Goal: Information Seeking & Learning: Learn about a topic

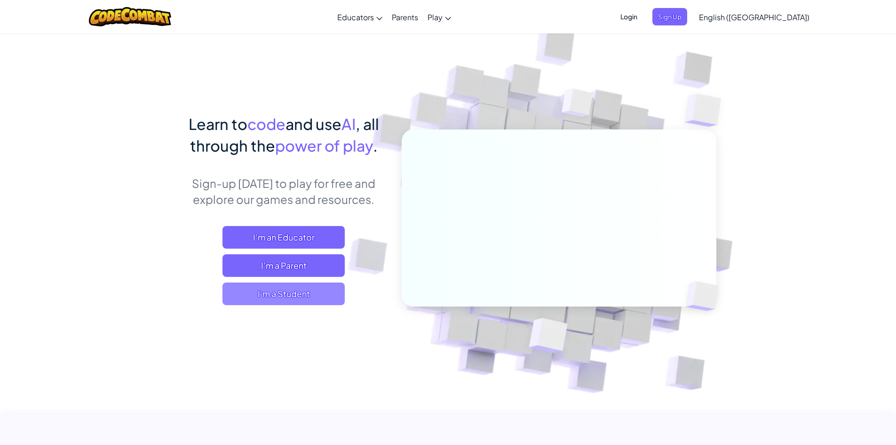
click at [286, 292] on span "I'm a Student" at bounding box center [284, 293] width 122 height 23
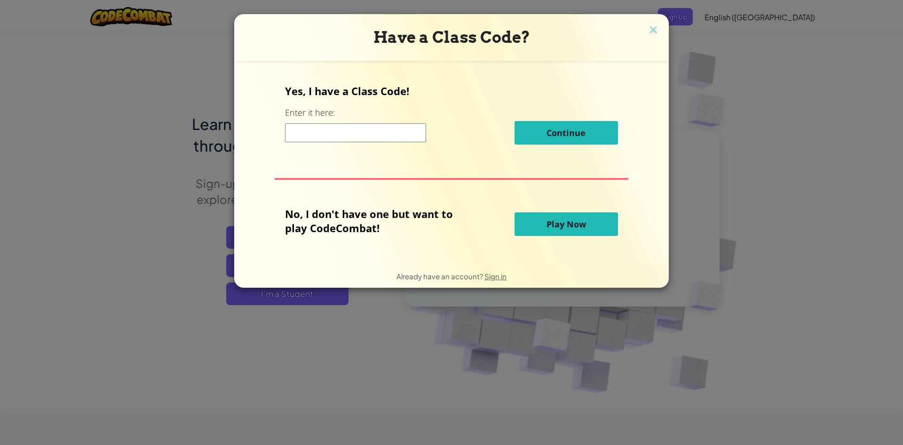
click at [557, 222] on span "Play Now" at bounding box center [567, 223] width 40 height 11
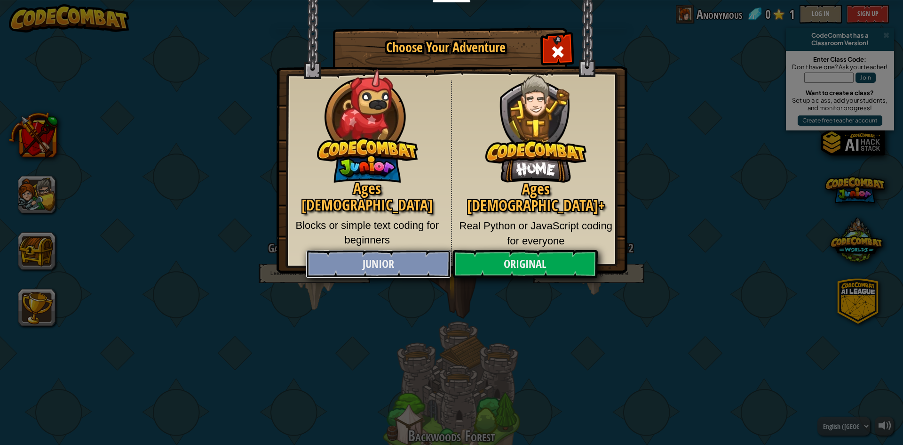
click at [402, 264] on link "Junior" at bounding box center [378, 264] width 145 height 28
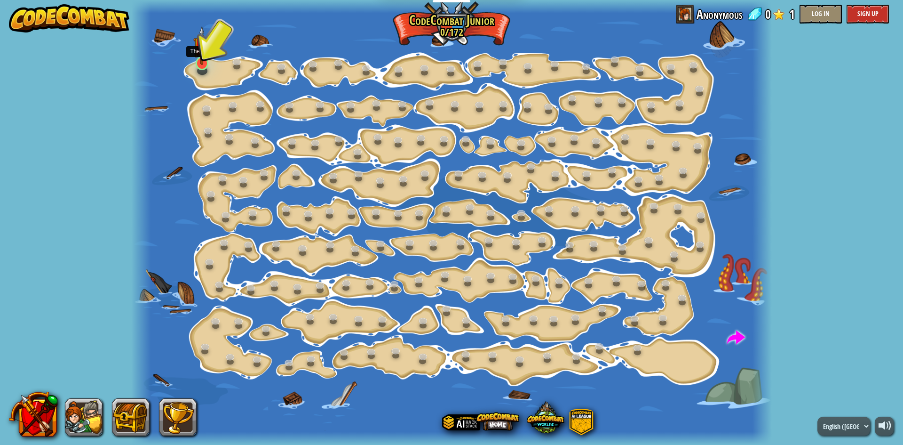
click at [205, 60] on img at bounding box center [201, 45] width 17 height 39
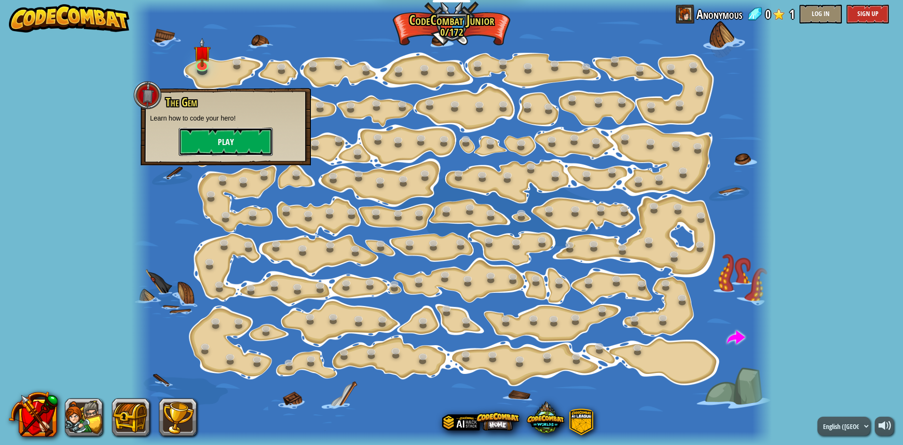
click at [206, 142] on button "Play" at bounding box center [226, 141] width 94 height 28
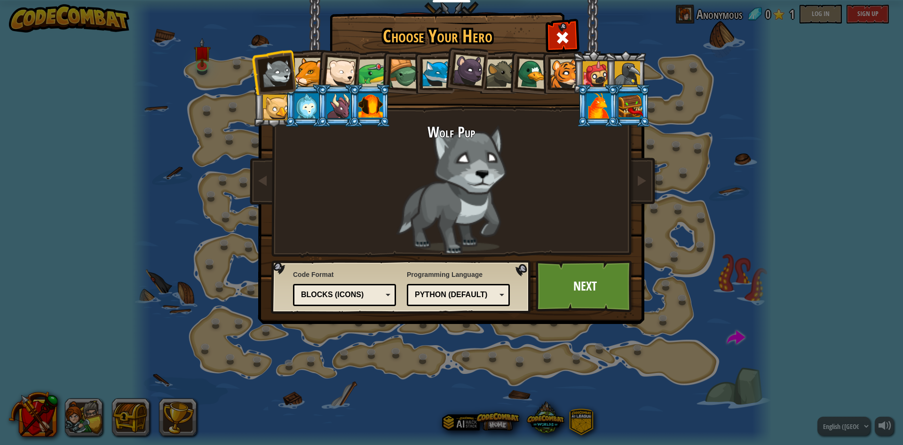
click at [315, 74] on div at bounding box center [308, 72] width 29 height 29
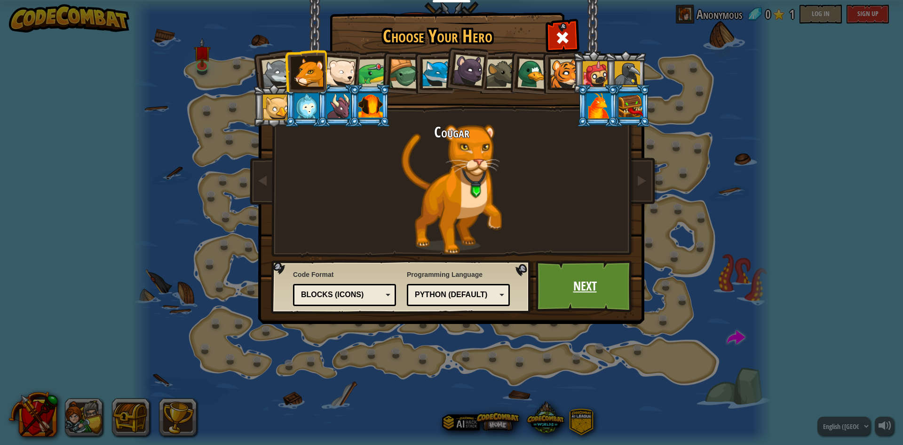
click at [580, 294] on link "Next" at bounding box center [585, 286] width 98 height 52
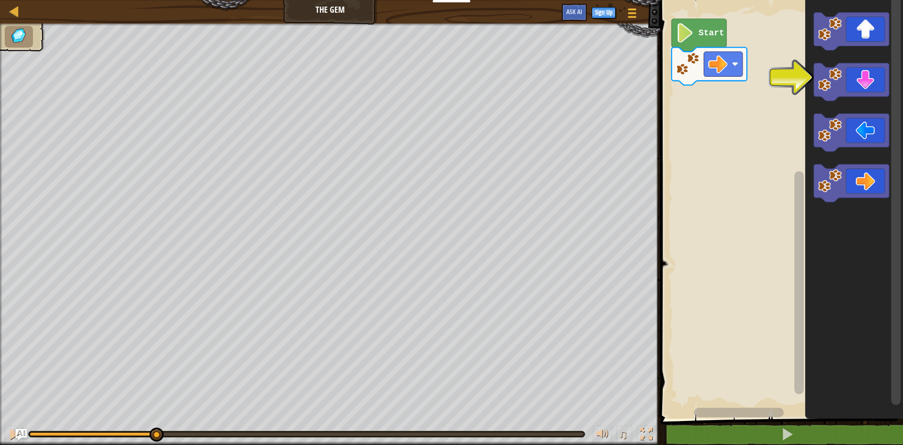
drag, startPoint x: 28, startPoint y: 433, endPoint x: 156, endPoint y: 452, distance: 129.4
click at [156, 0] on html "Educators Create Free Account School & District Solutions Teacher Toolkit Previ…" at bounding box center [451, 0] width 903 height 0
click at [14, 430] on div at bounding box center [14, 434] width 12 height 12
drag, startPoint x: 292, startPoint y: 434, endPoint x: 11, endPoint y: 424, distance: 281.0
click at [20, 425] on div "♫" at bounding box center [330, 431] width 660 height 28
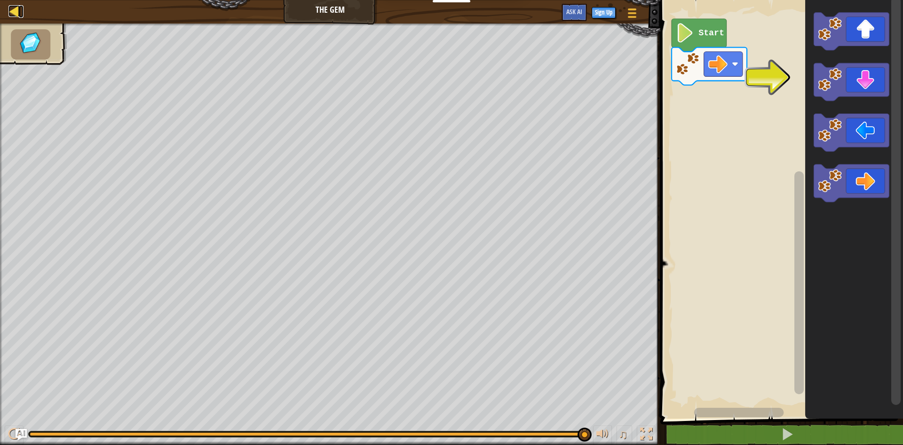
click at [14, 8] on div at bounding box center [14, 11] width 12 height 12
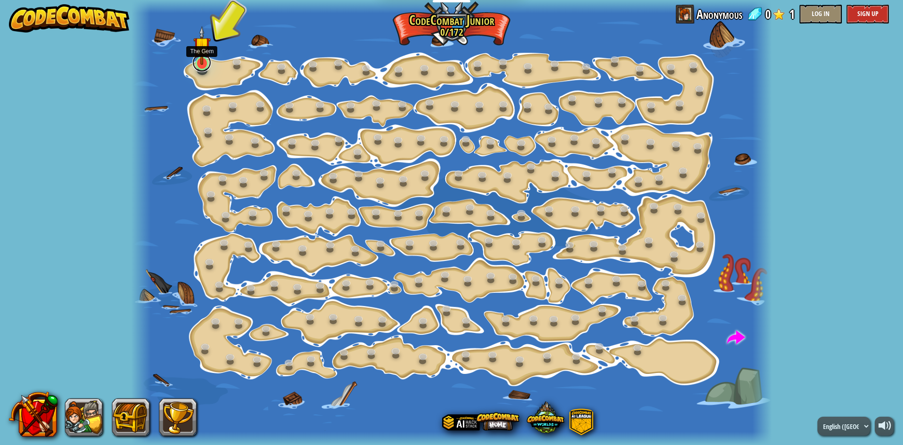
click at [205, 65] on link at bounding box center [201, 62] width 19 height 19
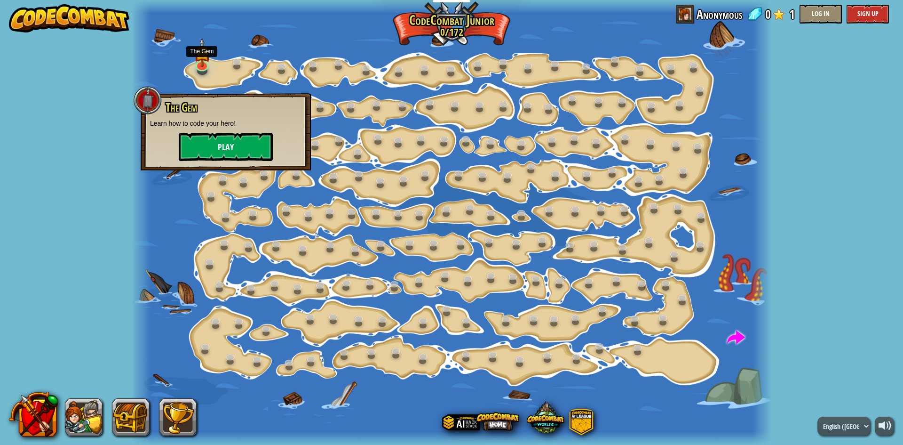
drag, startPoint x: 205, startPoint y: 108, endPoint x: 203, endPoint y: 134, distance: 25.9
click at [205, 124] on div "The Gem Learn how to code your hero! Play" at bounding box center [225, 131] width 151 height 60
click at [201, 143] on button "Play" at bounding box center [226, 147] width 94 height 28
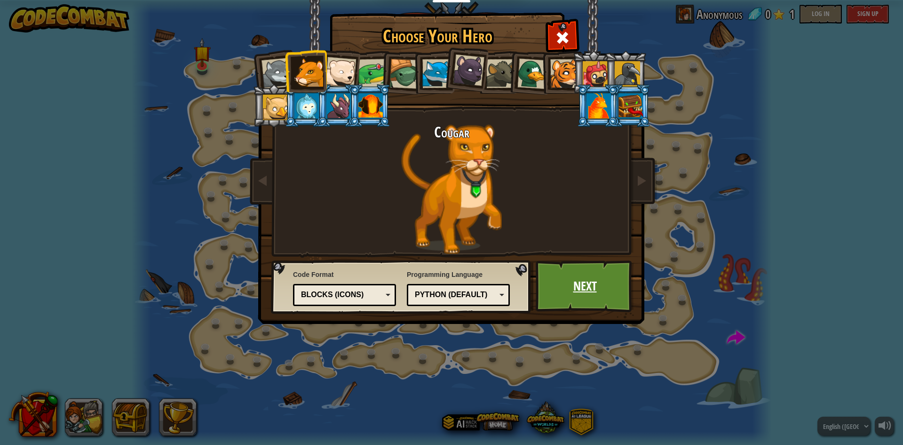
click at [595, 278] on link "Next" at bounding box center [585, 286] width 98 height 52
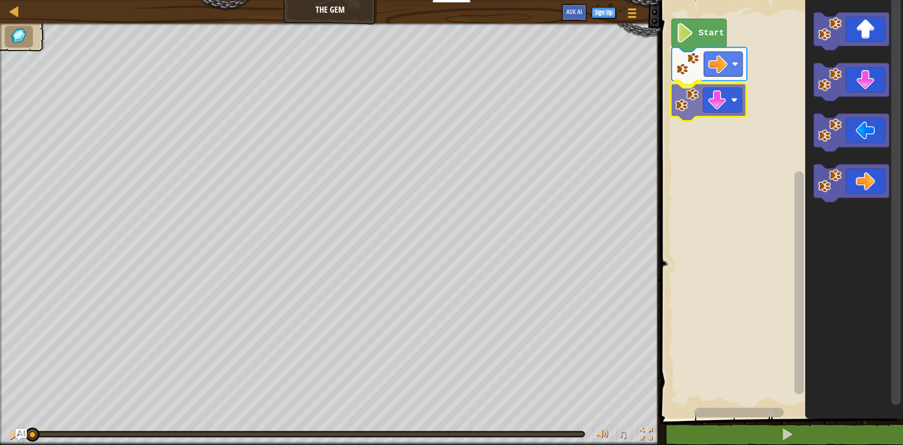
click at [713, 97] on div "Start" at bounding box center [781, 206] width 246 height 423
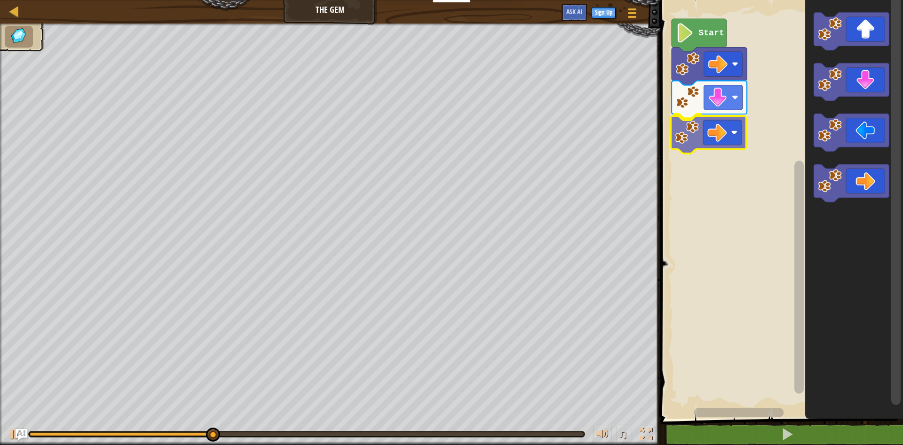
click at [712, 137] on div "Start" at bounding box center [781, 206] width 246 height 423
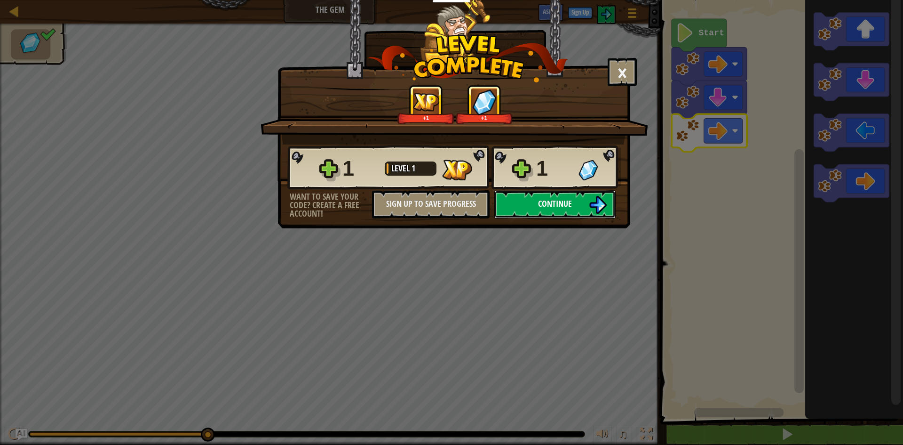
click at [558, 201] on span "Continue" at bounding box center [555, 204] width 34 height 12
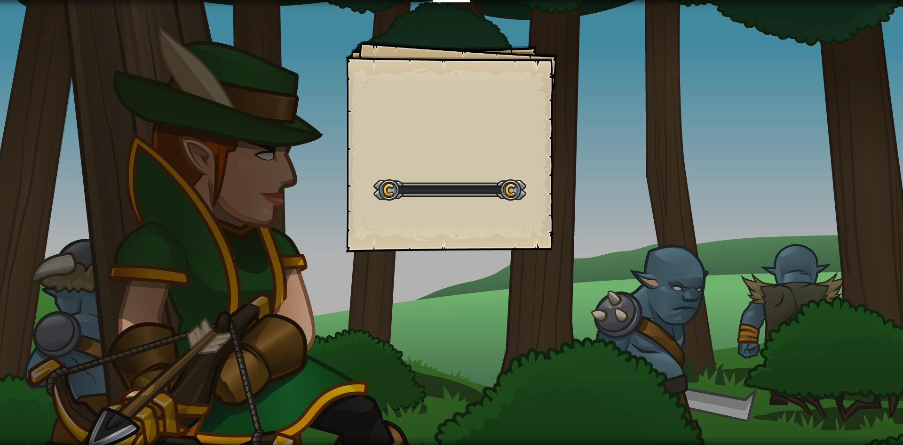
drag, startPoint x: 470, startPoint y: 182, endPoint x: 469, endPoint y: 169, distance: 13.2
click at [469, 173] on div "Start Level" at bounding box center [450, 189] width 153 height 38
click at [469, 169] on div "Goals Start Level Error loading from server. Try refreshing the page. You'll ne…" at bounding box center [452, 146] width 212 height 212
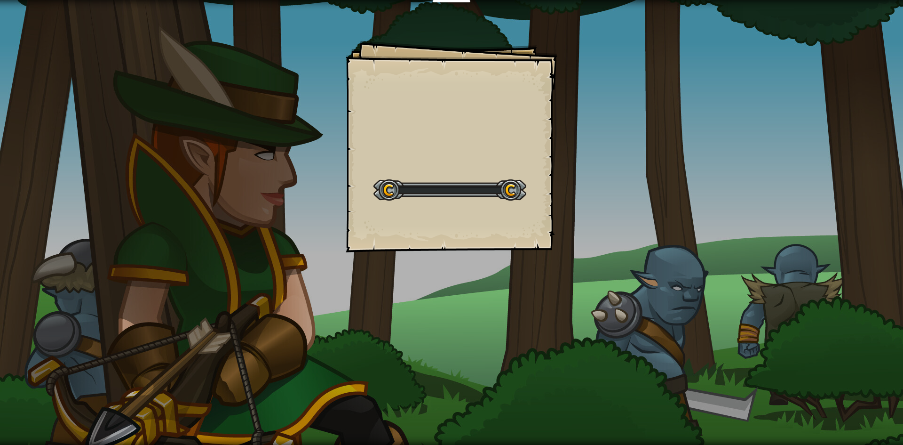
click at [469, 168] on div "Goals Start Level Error loading from server. Try refreshing the page. You'll ne…" at bounding box center [452, 146] width 212 height 212
click at [469, 166] on div "Goals Start Level Error loading from server. Try refreshing the page. You'll ne…" at bounding box center [452, 146] width 212 height 212
click at [468, 187] on div at bounding box center [450, 189] width 153 height 21
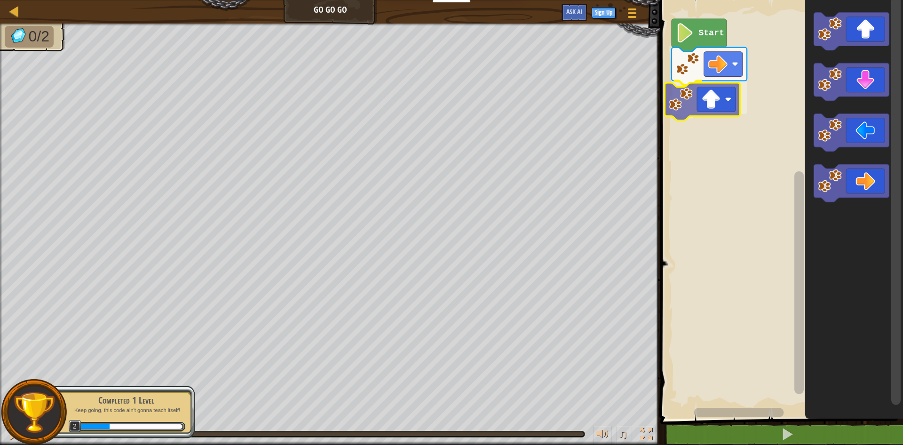
click at [702, 94] on div "Start" at bounding box center [781, 206] width 246 height 423
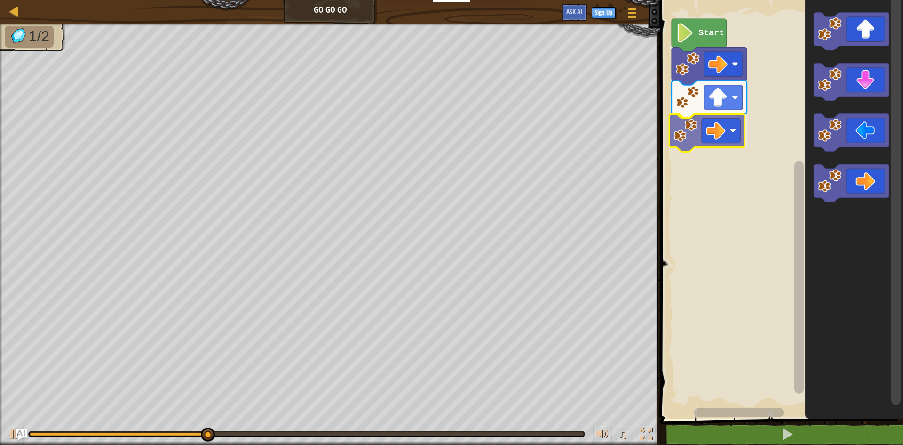
click at [725, 129] on div "Start" at bounding box center [781, 206] width 246 height 423
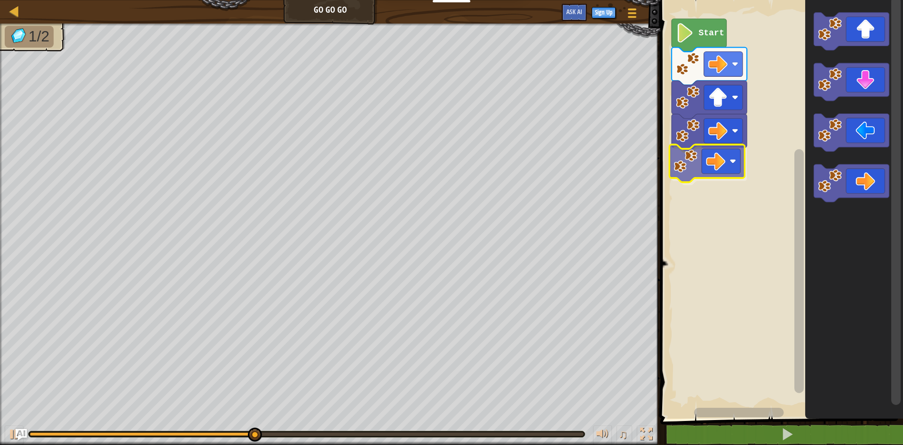
click at [727, 160] on div "Start" at bounding box center [781, 206] width 246 height 423
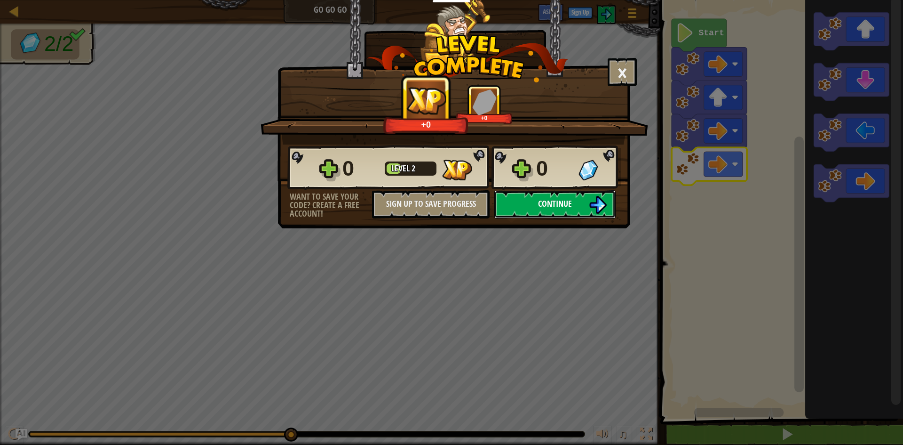
click at [515, 196] on button "Continue" at bounding box center [554, 204] width 121 height 28
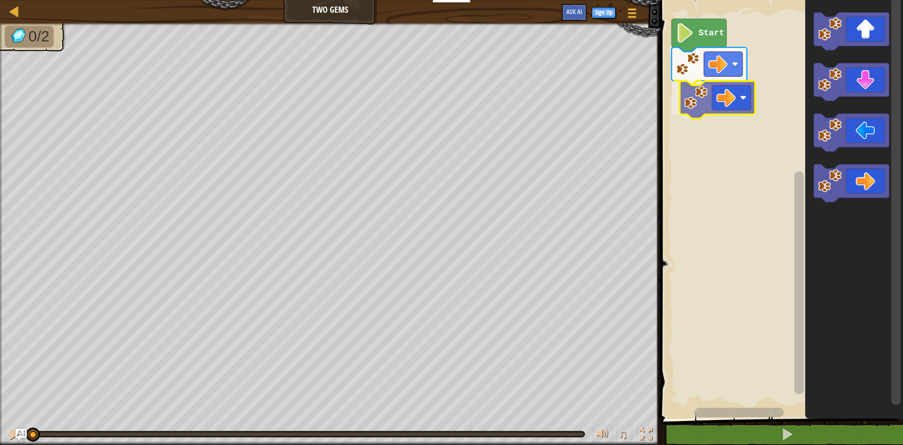
click at [676, 97] on div "Start" at bounding box center [781, 206] width 246 height 423
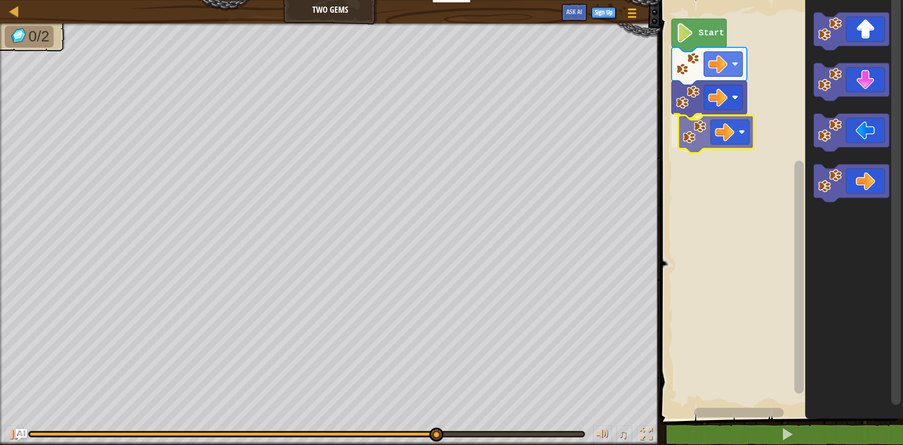
click at [698, 129] on div "Start" at bounding box center [781, 206] width 246 height 423
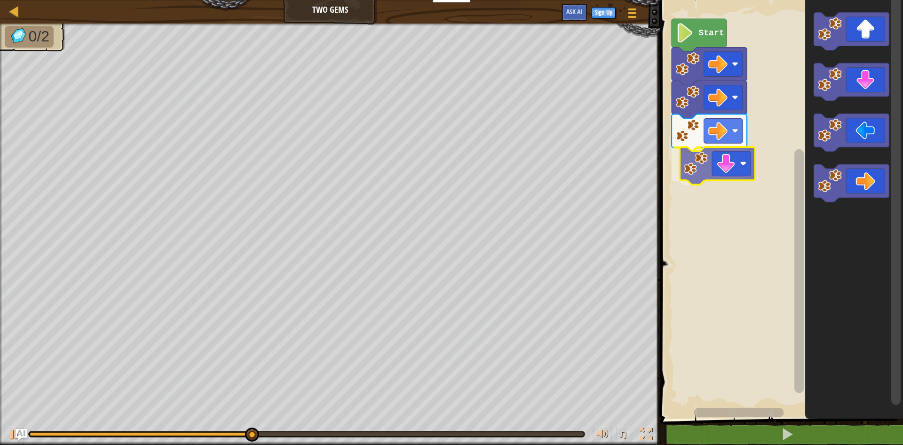
click at [700, 164] on div "Start" at bounding box center [781, 206] width 246 height 423
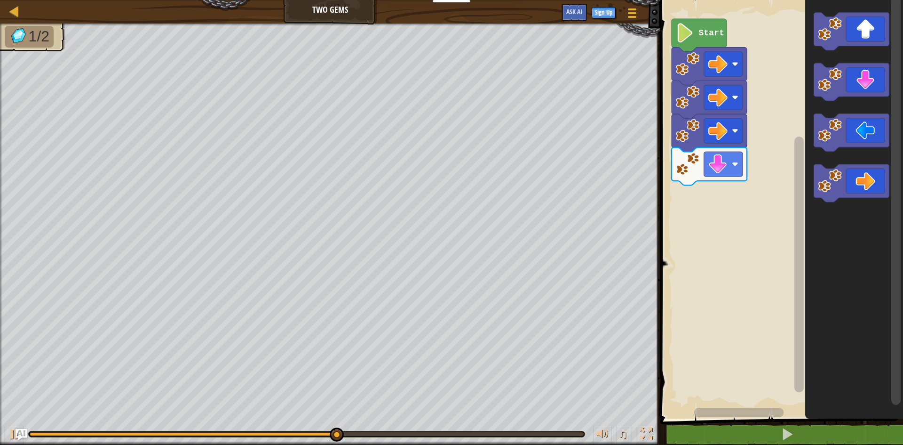
click at [741, 175] on div "Start" at bounding box center [781, 206] width 246 height 423
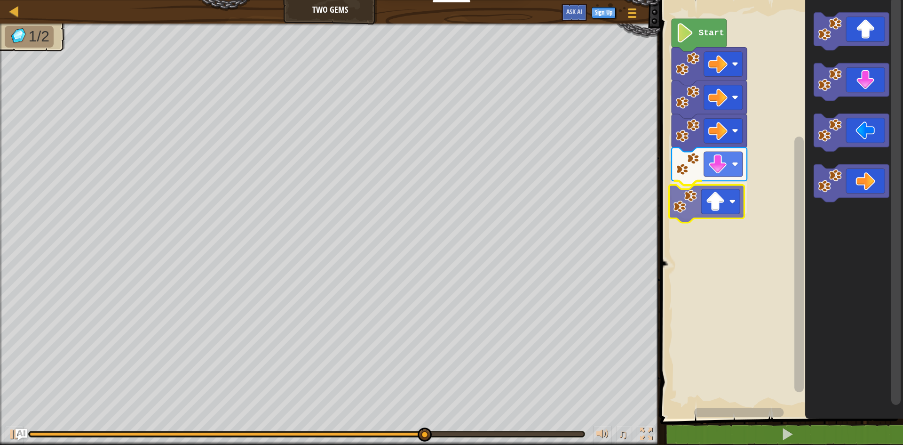
click at [709, 200] on div "Start" at bounding box center [781, 206] width 246 height 423
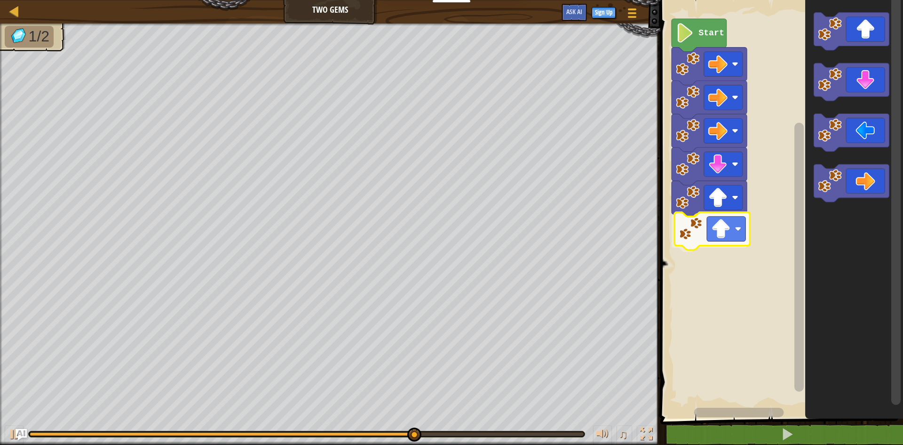
click at [704, 227] on div "Start" at bounding box center [781, 206] width 246 height 423
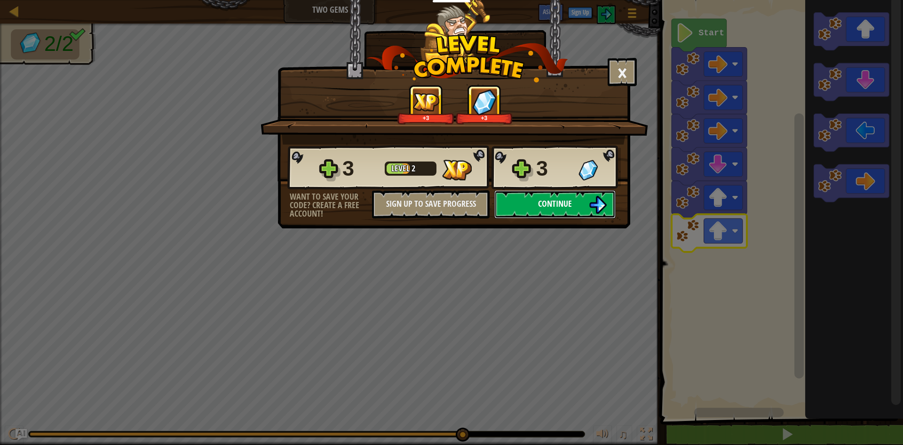
click at [559, 207] on span "Continue" at bounding box center [555, 204] width 34 height 12
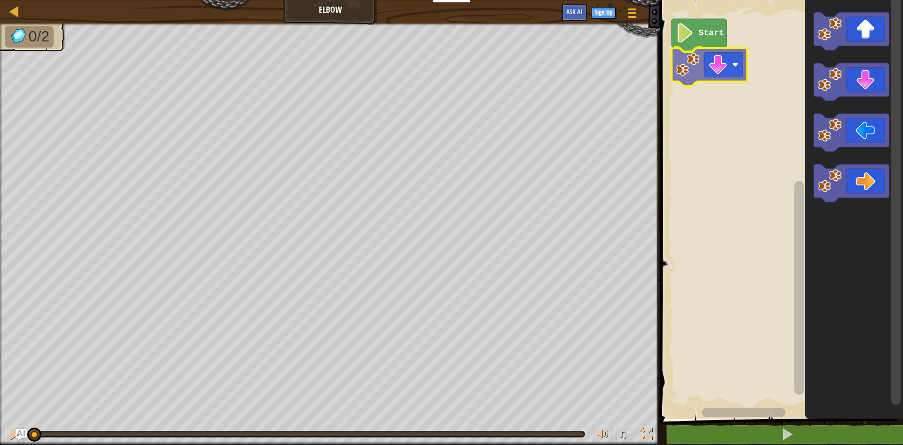
click at [723, 75] on div "Start" at bounding box center [781, 206] width 246 height 423
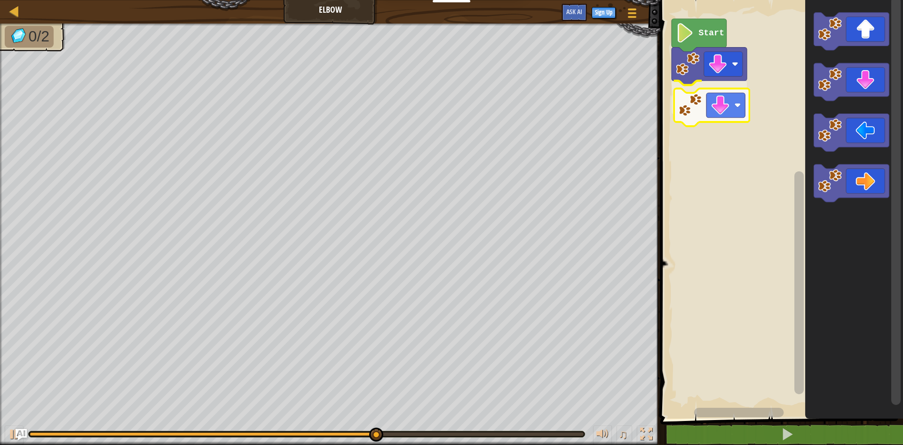
click at [712, 102] on div "Start" at bounding box center [781, 206] width 246 height 423
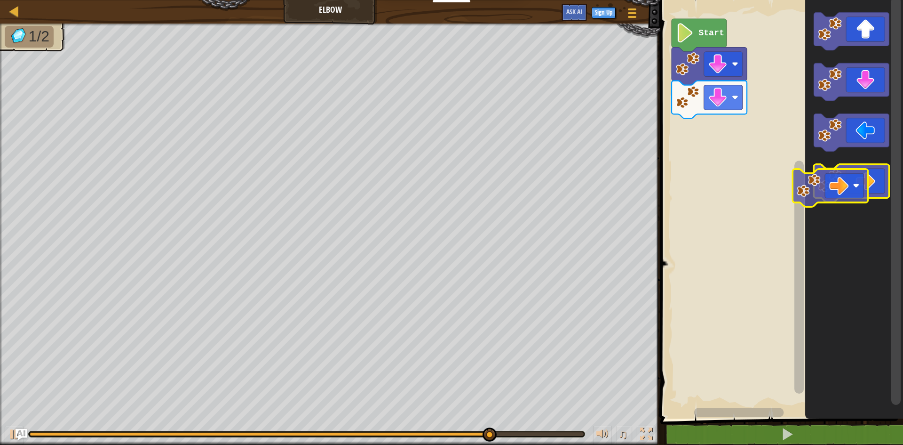
click at [869, 196] on icon "Blockly Workspace" at bounding box center [851, 183] width 75 height 38
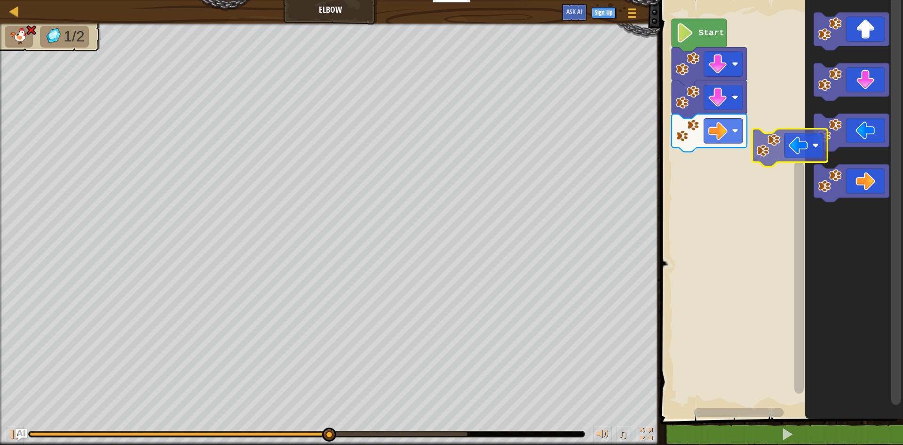
click at [789, 138] on div "Start" at bounding box center [781, 206] width 246 height 423
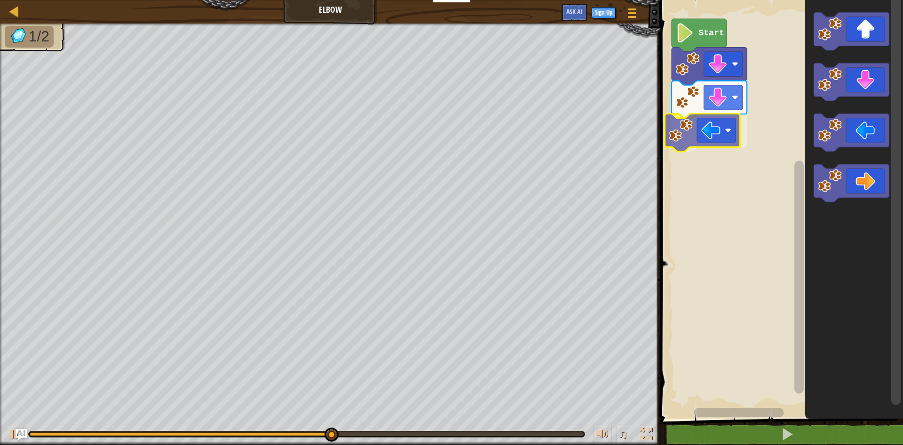
click at [707, 139] on div "Start" at bounding box center [781, 206] width 246 height 423
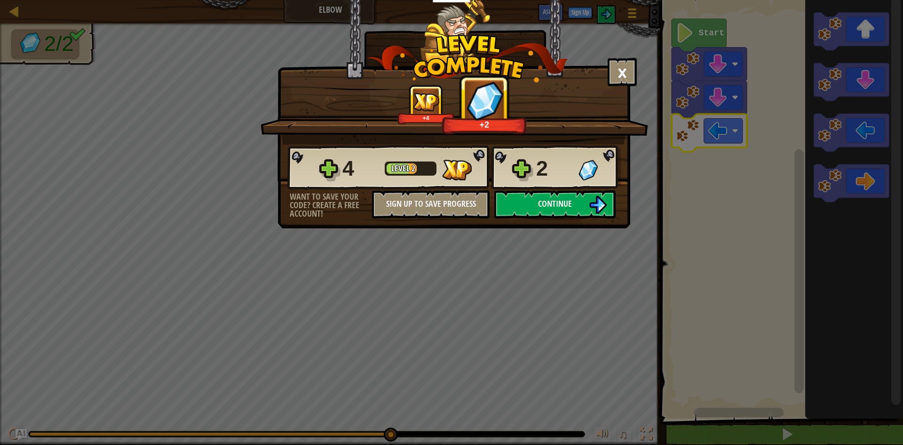
drag, startPoint x: 539, startPoint y: 177, endPoint x: 540, endPoint y: 190, distance: 12.3
click at [539, 181] on div "2" at bounding box center [554, 168] width 37 height 30
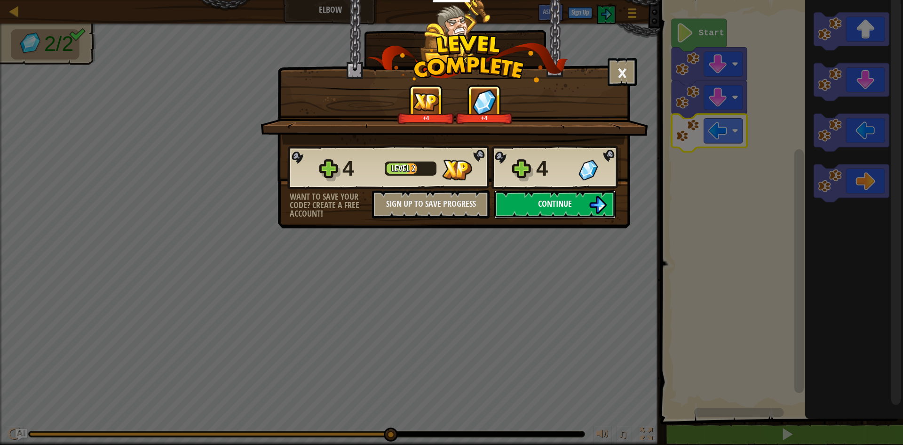
click at [539, 192] on button "Continue" at bounding box center [554, 204] width 121 height 28
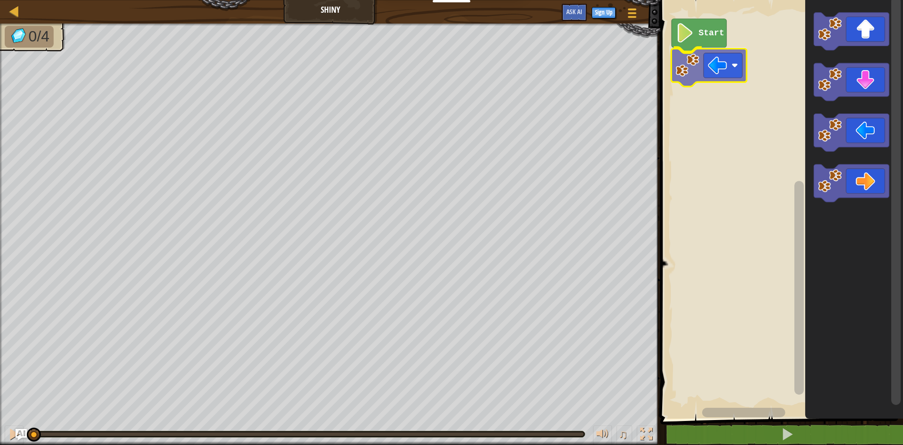
click at [712, 71] on div "Start" at bounding box center [781, 206] width 246 height 423
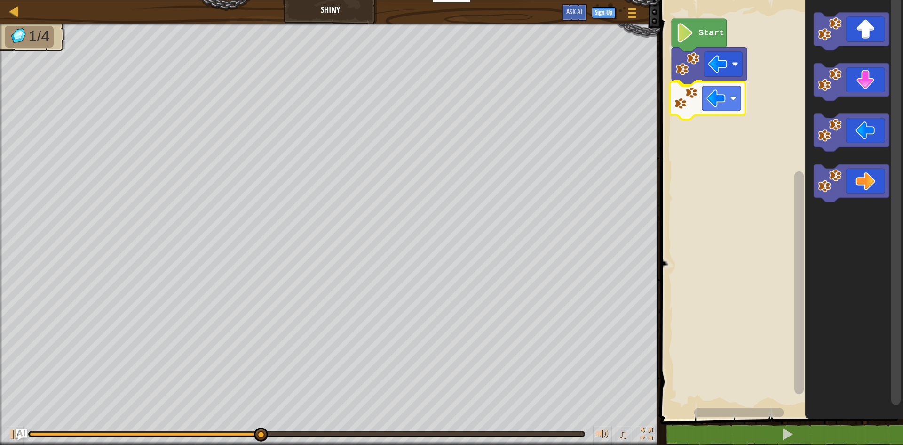
click at [702, 106] on div "Start" at bounding box center [781, 206] width 246 height 423
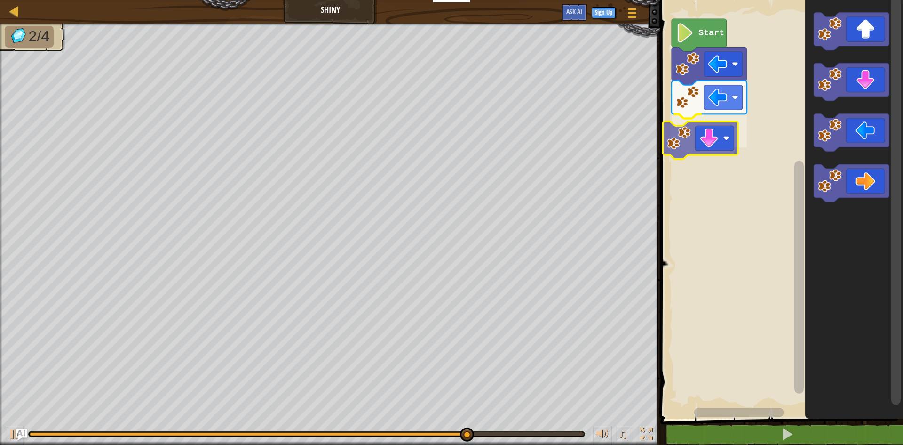
click at [687, 143] on div "Start" at bounding box center [781, 206] width 246 height 423
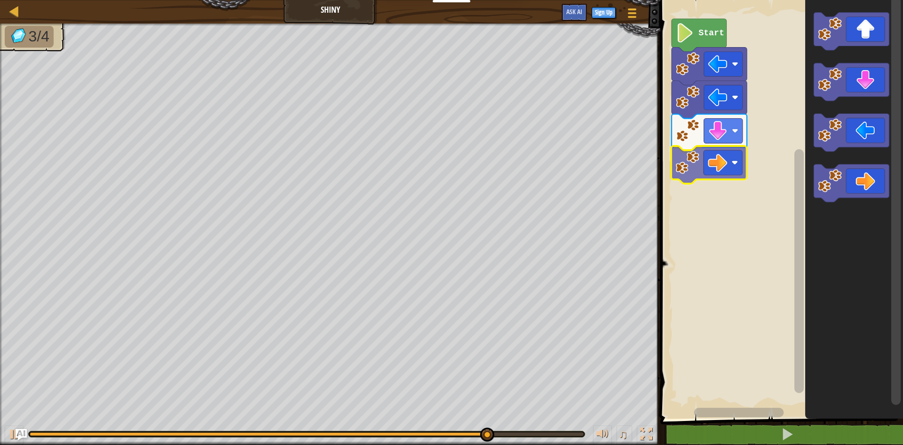
click at [708, 166] on div "Start" at bounding box center [781, 206] width 246 height 423
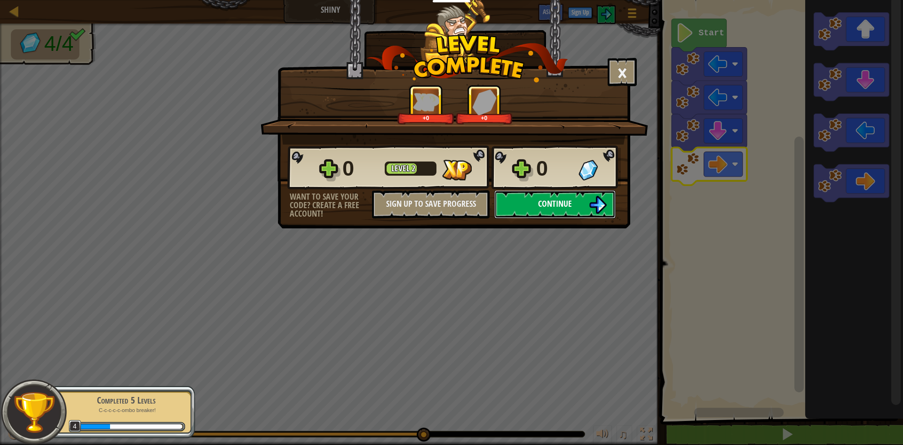
click at [573, 197] on button "Continue" at bounding box center [554, 204] width 121 height 28
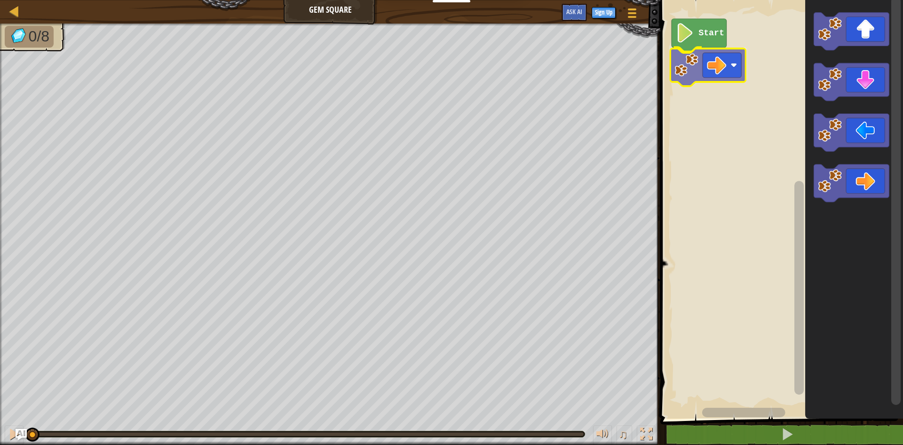
click at [700, 63] on div "Start" at bounding box center [781, 206] width 246 height 423
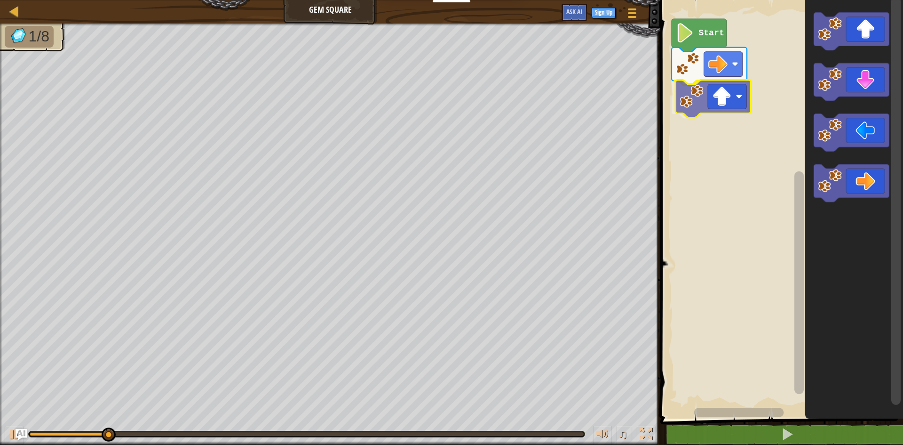
click at [735, 90] on div "Start" at bounding box center [781, 206] width 246 height 423
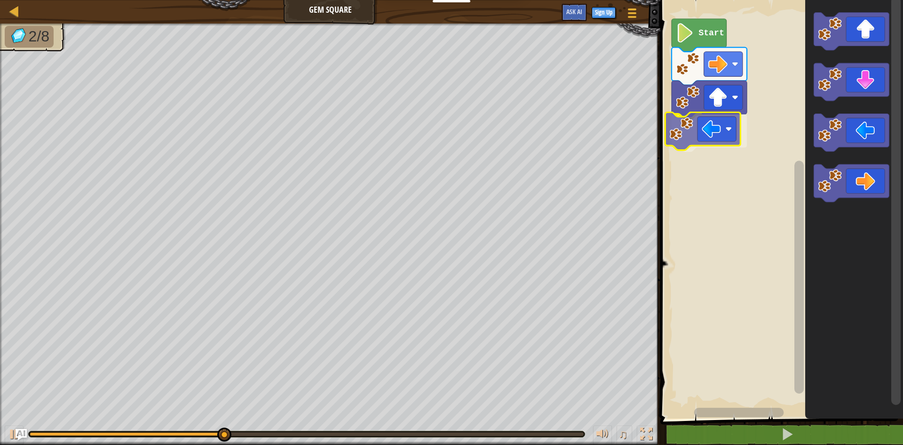
click at [708, 133] on div "Start" at bounding box center [781, 206] width 246 height 423
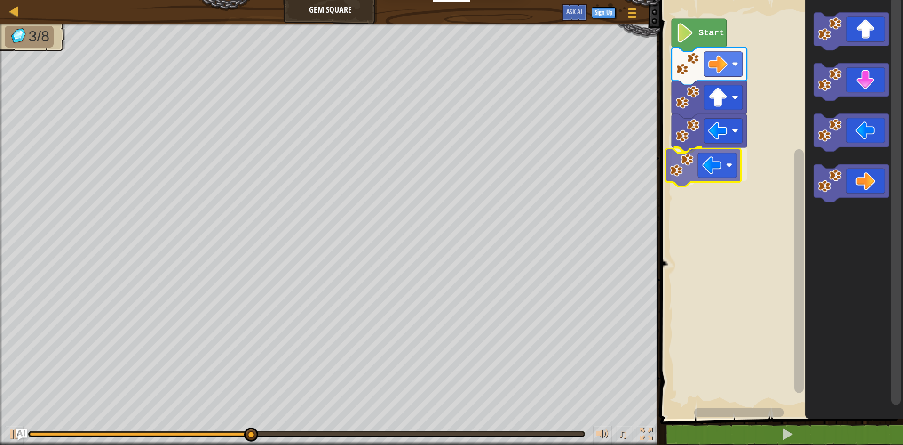
click at [698, 170] on div "Start" at bounding box center [781, 206] width 246 height 423
click at [795, 164] on div "Start" at bounding box center [781, 206] width 246 height 423
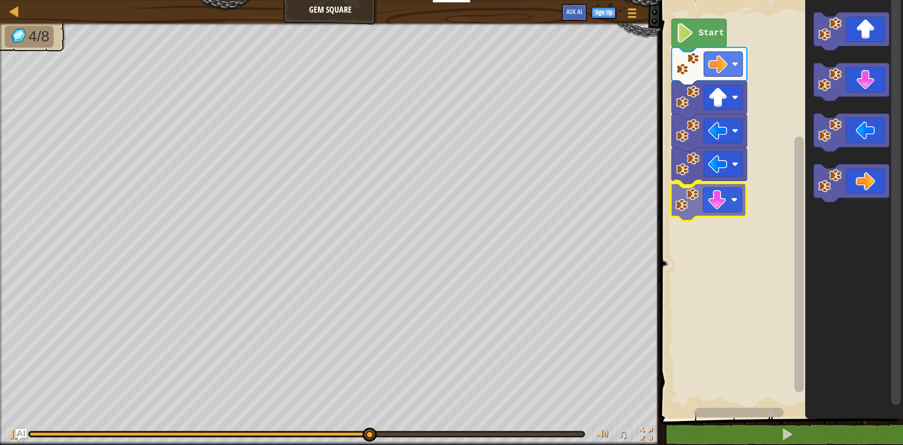
click at [685, 201] on div "Start" at bounding box center [781, 206] width 246 height 423
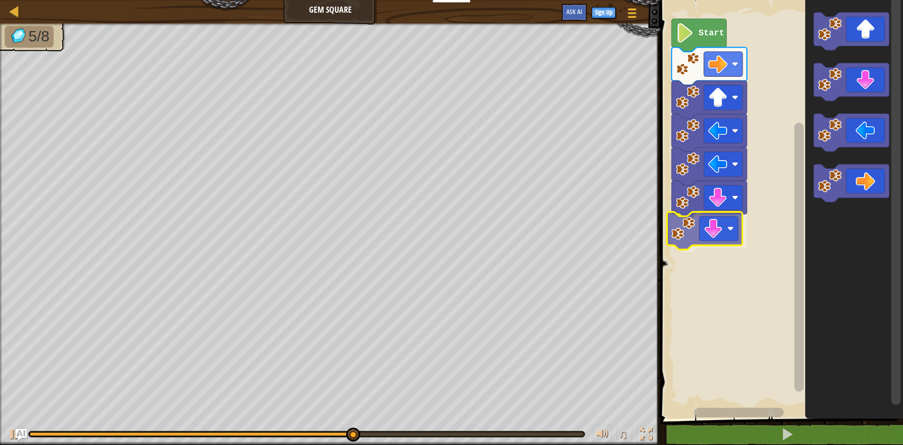
click at [715, 232] on div "Start" at bounding box center [781, 206] width 246 height 423
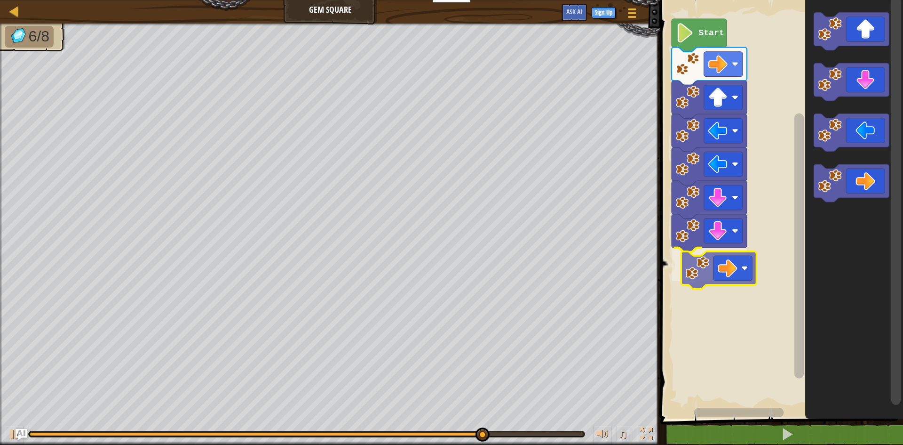
click at [721, 269] on div "Start" at bounding box center [781, 206] width 246 height 423
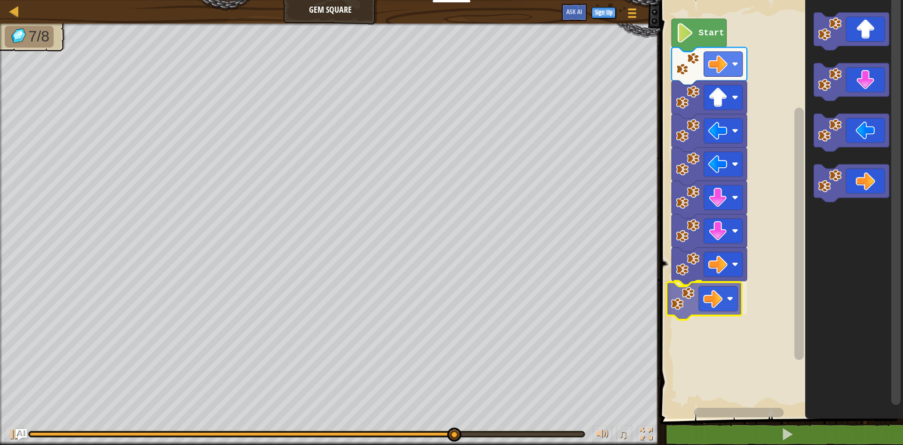
click at [722, 300] on div "Start" at bounding box center [781, 206] width 246 height 423
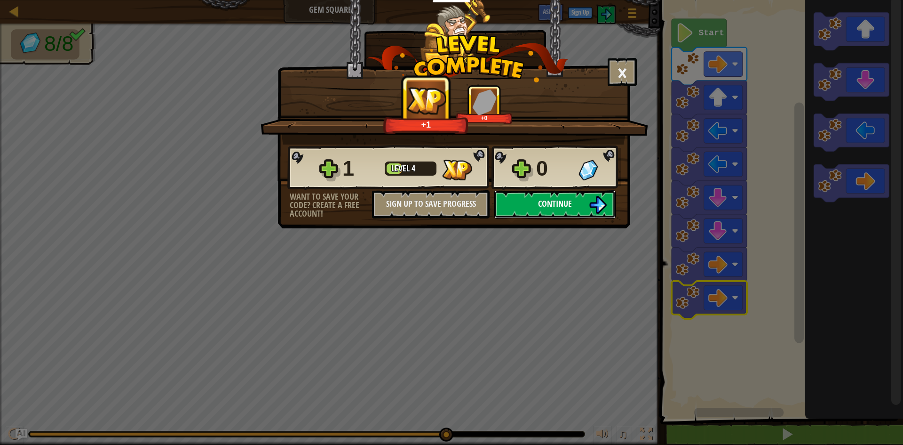
click at [541, 194] on button "Continue" at bounding box center [554, 204] width 121 height 28
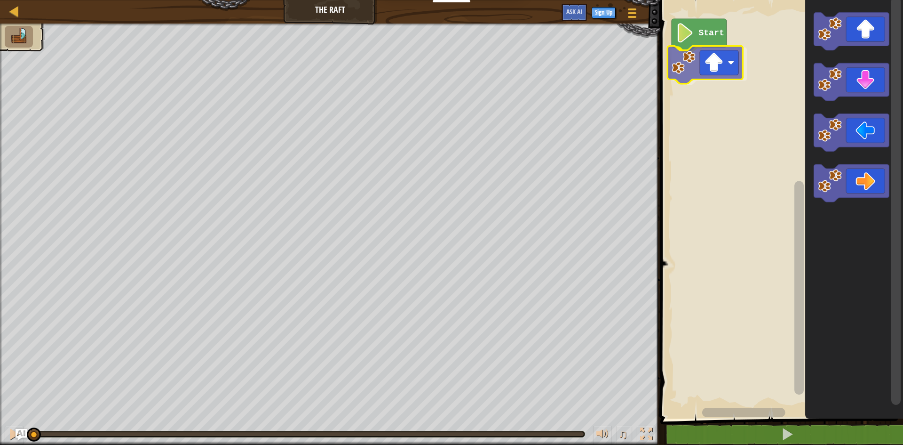
click at [710, 67] on div "Start" at bounding box center [781, 206] width 246 height 423
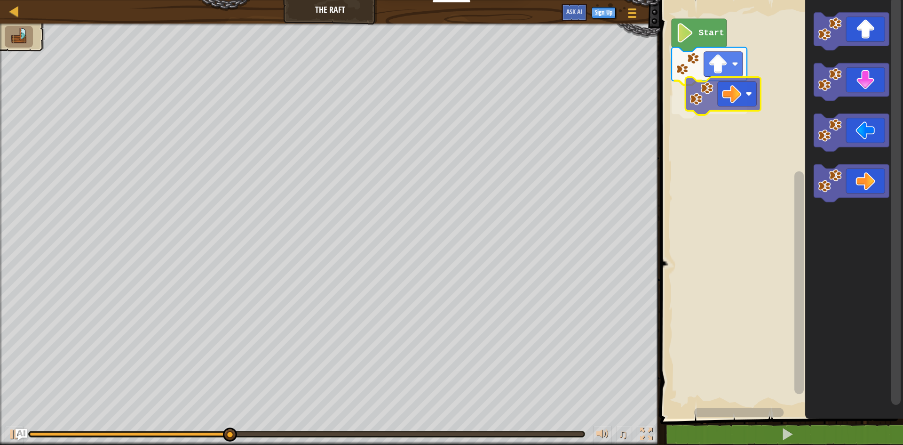
click at [716, 109] on div "Start" at bounding box center [781, 206] width 246 height 423
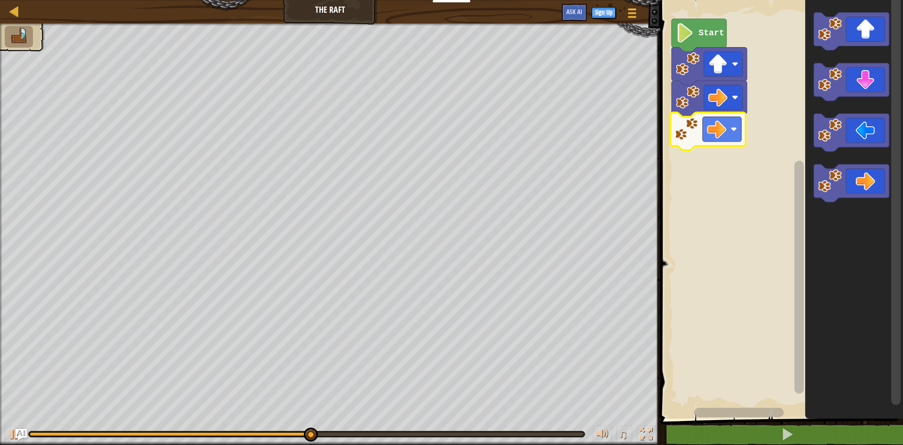
click at [692, 127] on div "Start" at bounding box center [781, 206] width 246 height 423
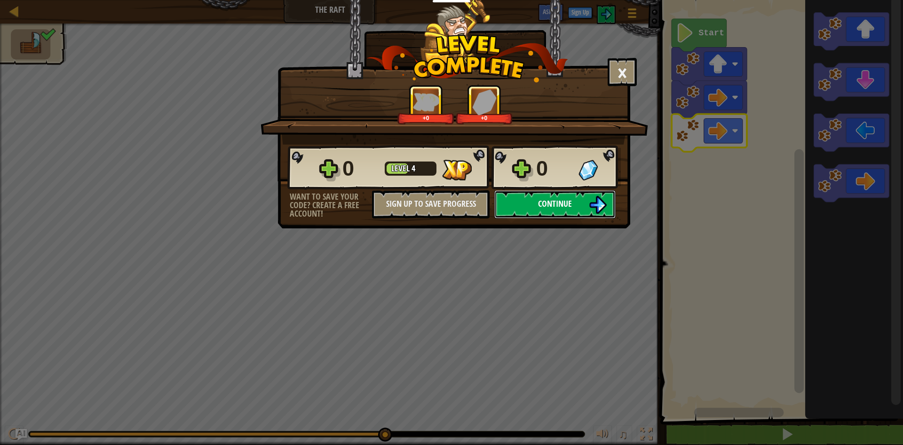
click at [595, 198] on img at bounding box center [598, 205] width 18 height 18
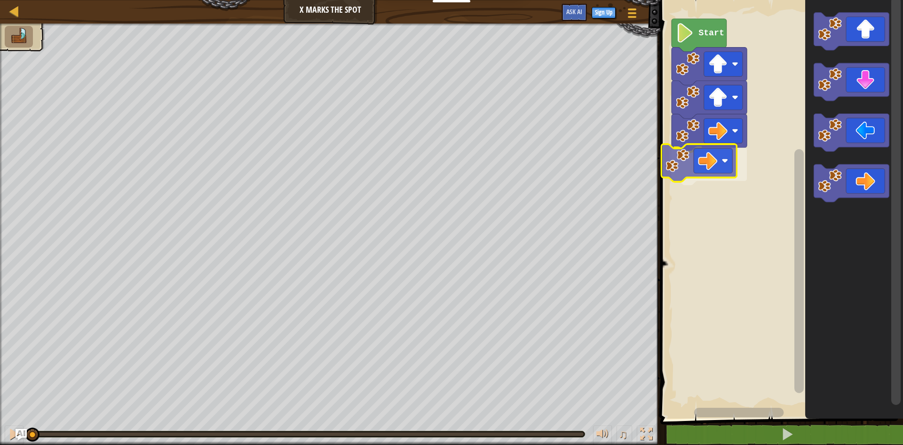
click at [700, 168] on div "Start" at bounding box center [781, 206] width 246 height 423
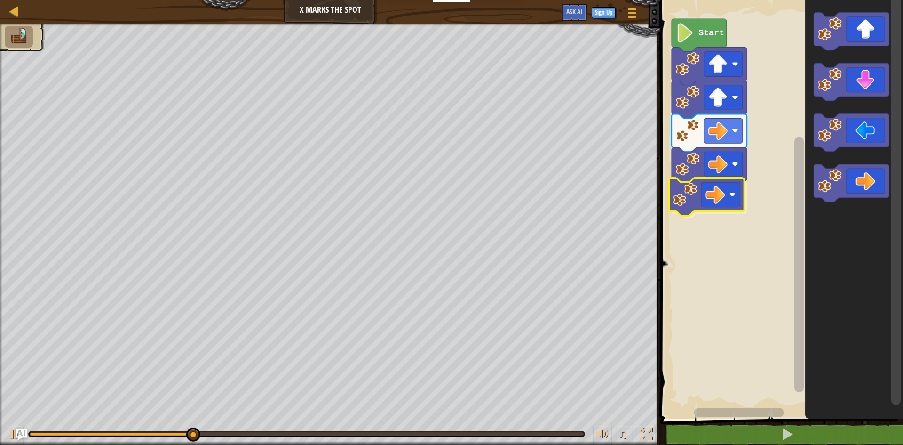
click at [708, 209] on div "Start" at bounding box center [781, 206] width 246 height 423
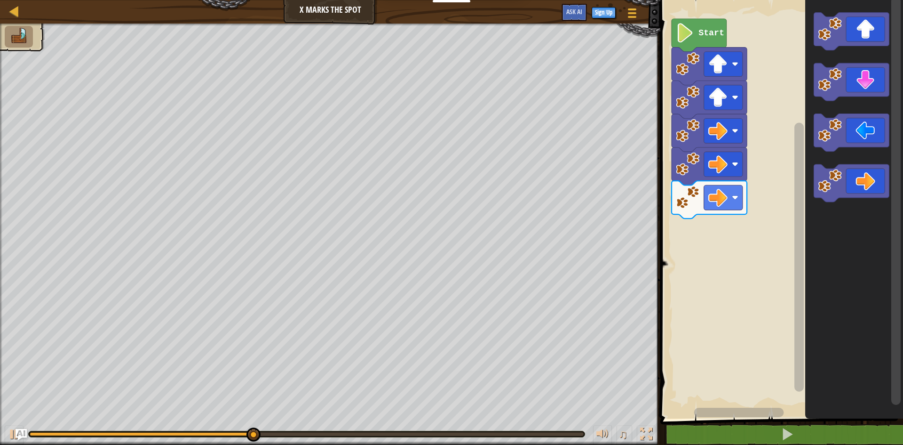
click at [762, 213] on div "Start" at bounding box center [781, 206] width 246 height 423
click at [776, 153] on div "Start" at bounding box center [781, 206] width 246 height 423
click at [834, 87] on g "Blockly Workspace" at bounding box center [851, 82] width 75 height 38
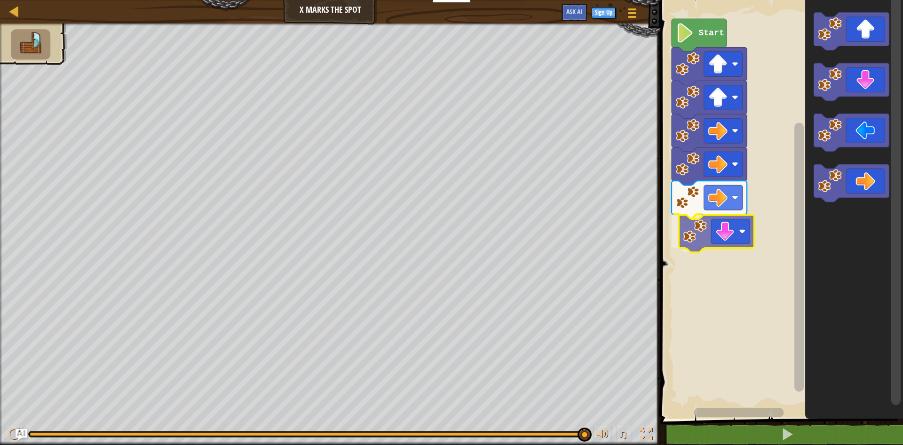
click at [718, 227] on div "Start" at bounding box center [781, 206] width 246 height 423
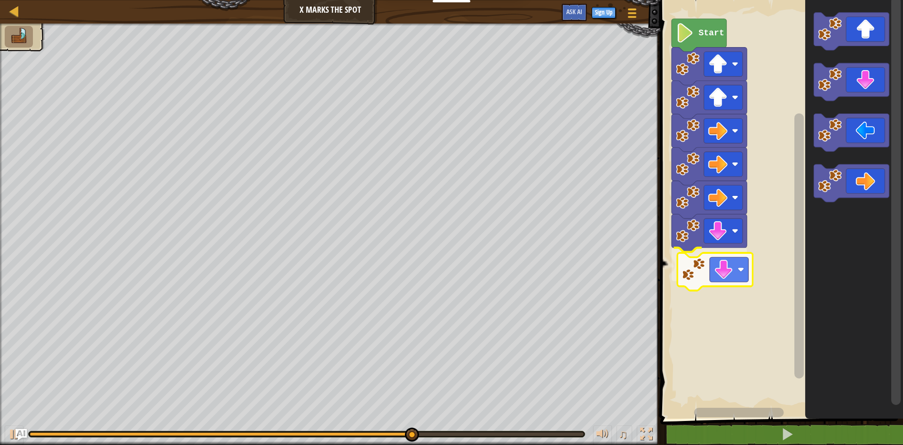
click at [743, 270] on div "Start" at bounding box center [781, 206] width 246 height 423
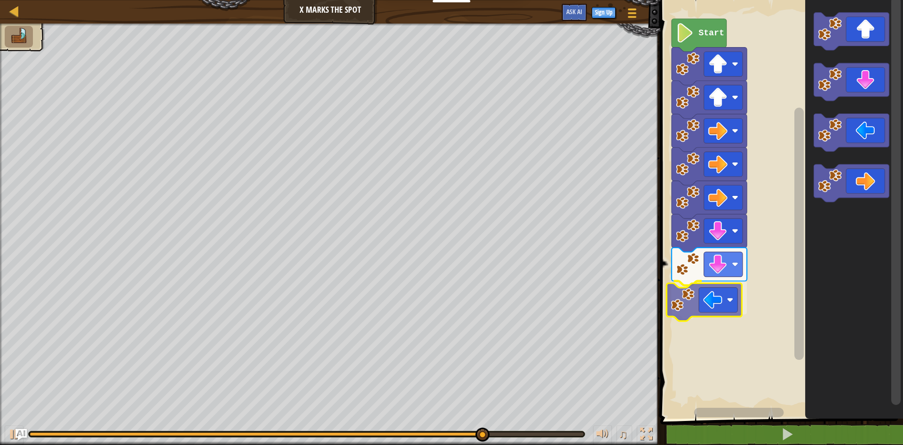
click at [717, 305] on div "Start" at bounding box center [781, 206] width 246 height 423
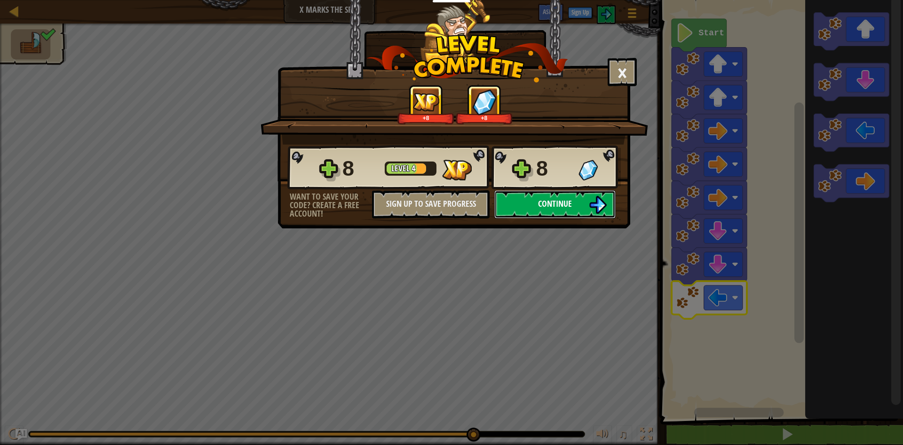
click at [543, 198] on span "Continue" at bounding box center [555, 204] width 34 height 12
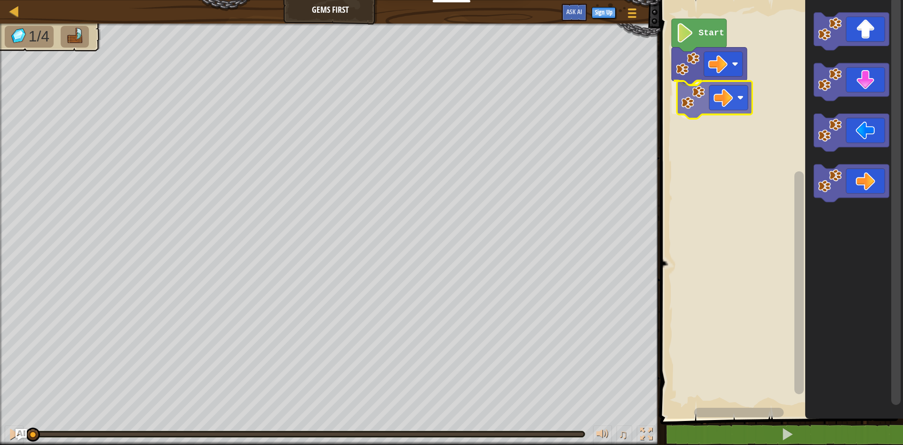
click at [724, 96] on div "Start" at bounding box center [781, 206] width 246 height 423
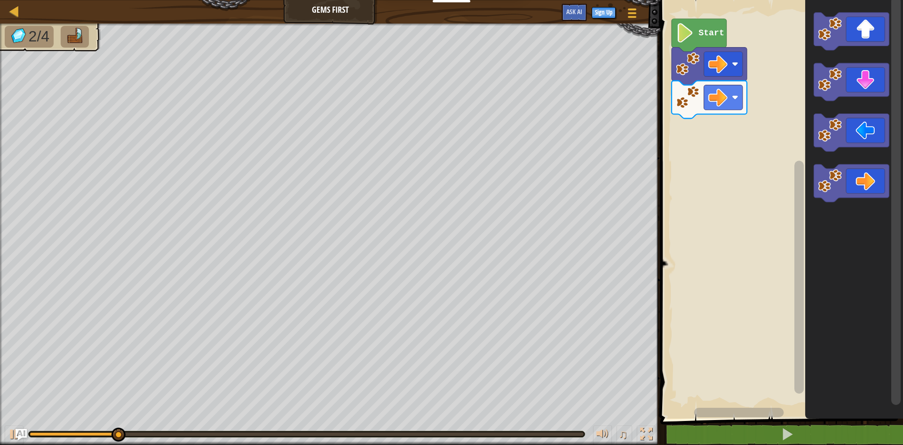
click at [778, 146] on div "Start" at bounding box center [781, 206] width 246 height 423
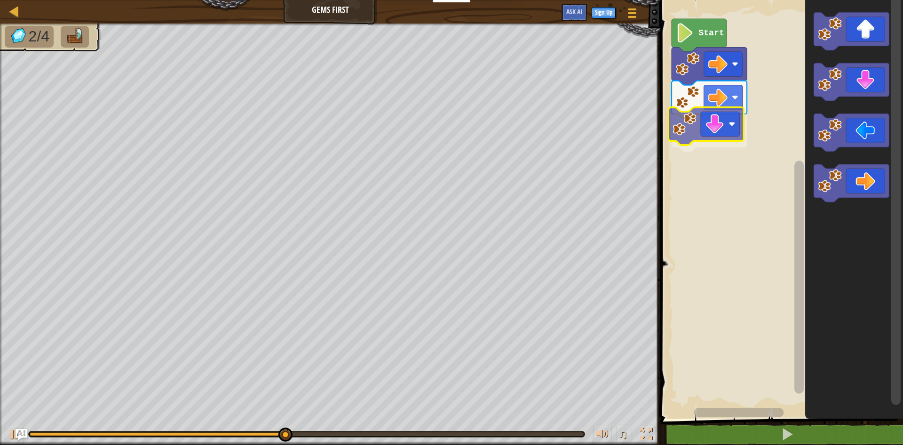
click at [693, 127] on div "Start" at bounding box center [781, 206] width 246 height 423
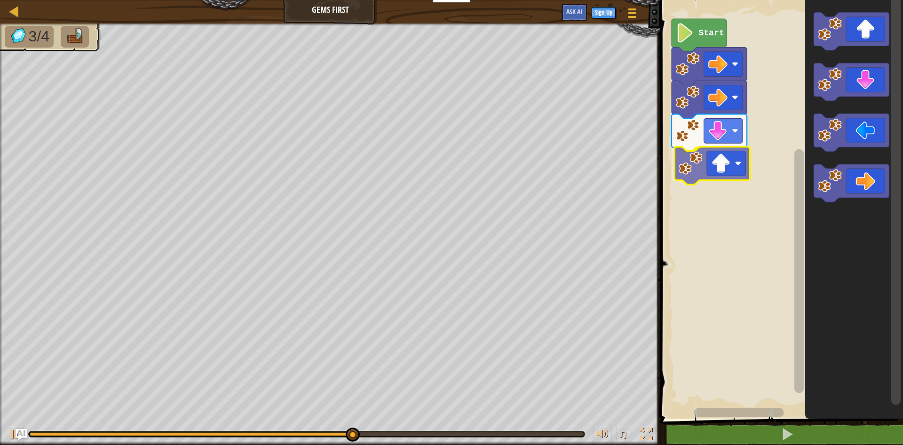
click at [714, 166] on div "Start" at bounding box center [781, 206] width 246 height 423
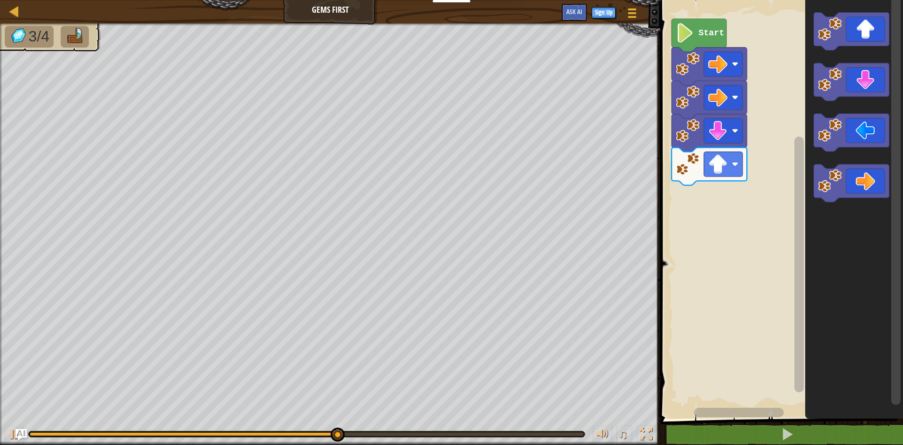
click at [701, 171] on div "Start" at bounding box center [781, 206] width 246 height 423
click at [776, 159] on div "Start" at bounding box center [781, 206] width 246 height 423
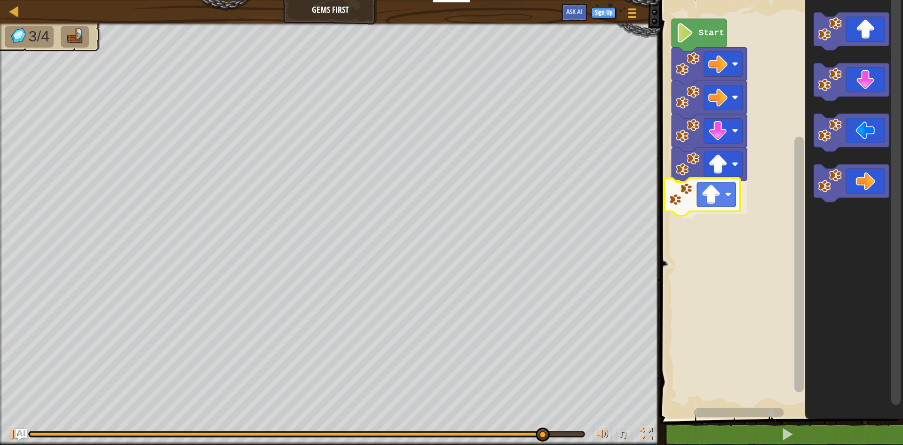
click at [687, 201] on div "Start" at bounding box center [781, 206] width 246 height 423
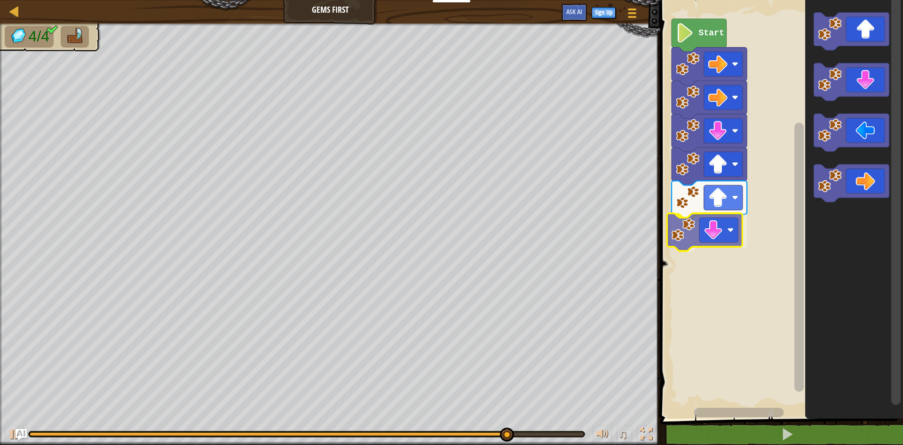
click at [717, 228] on div "Start" at bounding box center [781, 206] width 246 height 423
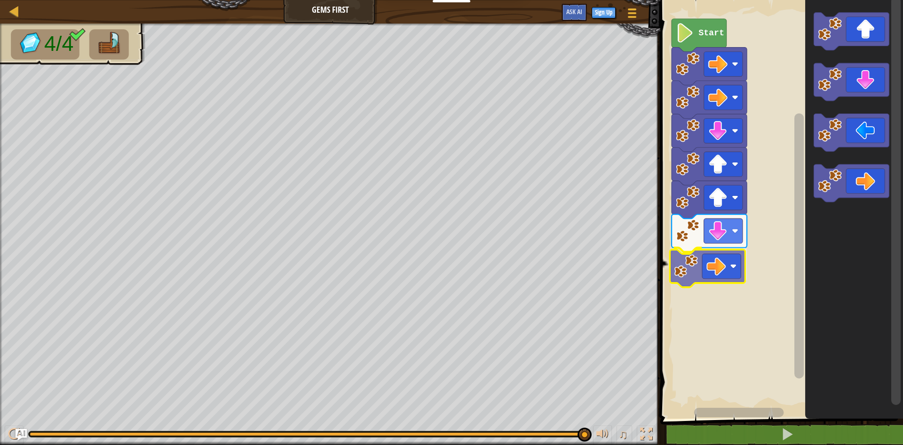
click at [738, 269] on div "Start" at bounding box center [781, 206] width 246 height 423
